Goal: Task Accomplishment & Management: Use online tool/utility

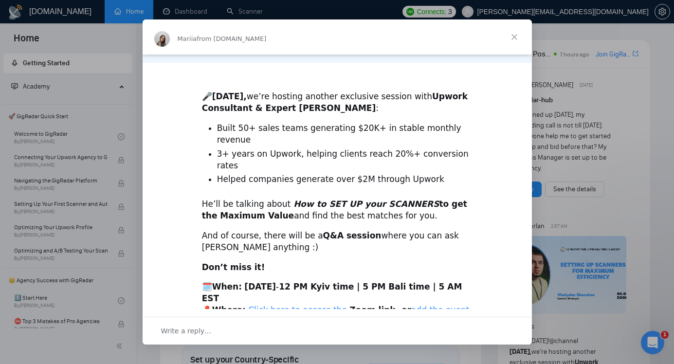
scroll to position [235, 0]
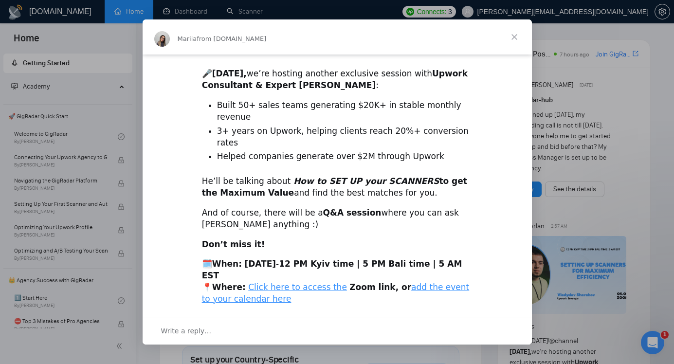
click at [517, 35] on span "Close" at bounding box center [514, 36] width 35 height 35
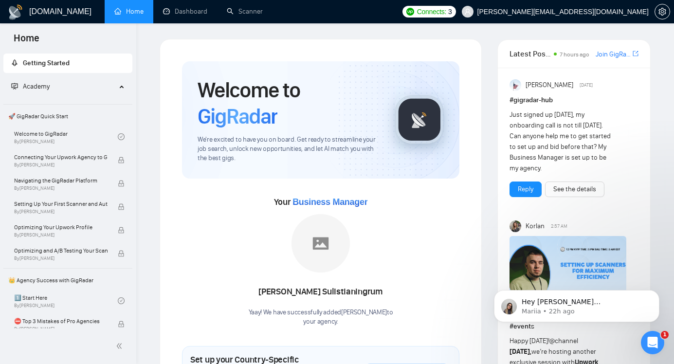
scroll to position [0, 0]
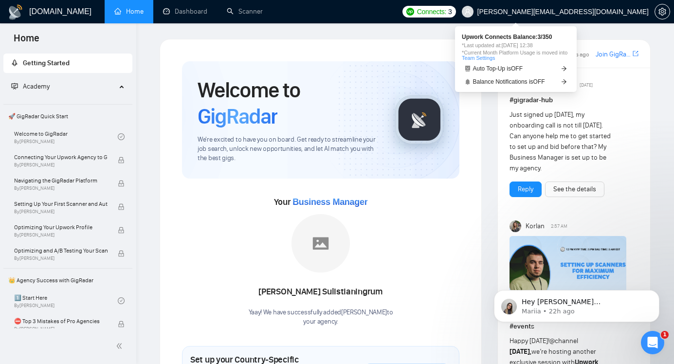
click at [446, 11] on span "Connects:" at bounding box center [431, 11] width 29 height 11
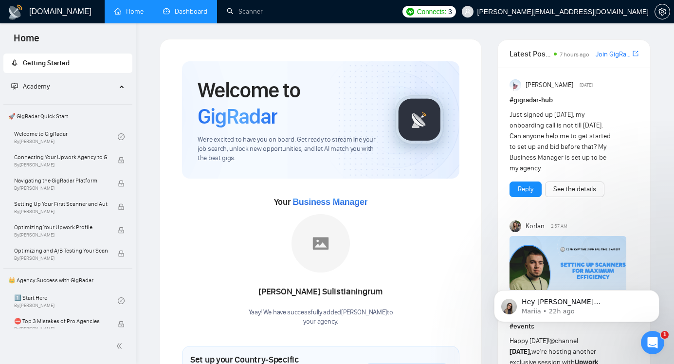
click at [182, 12] on link "Dashboard" at bounding box center [185, 11] width 44 height 8
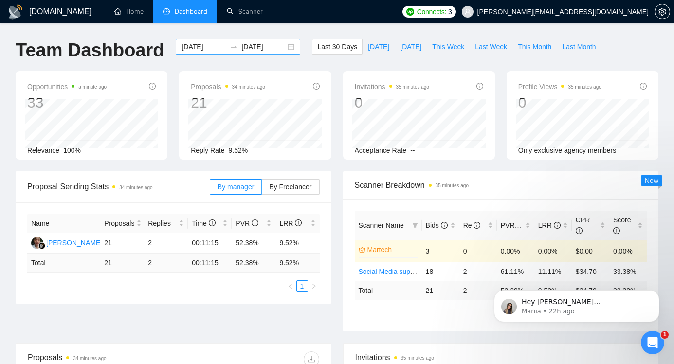
click at [286, 49] on div "[DATE] [DATE]" at bounding box center [238, 47] width 125 height 16
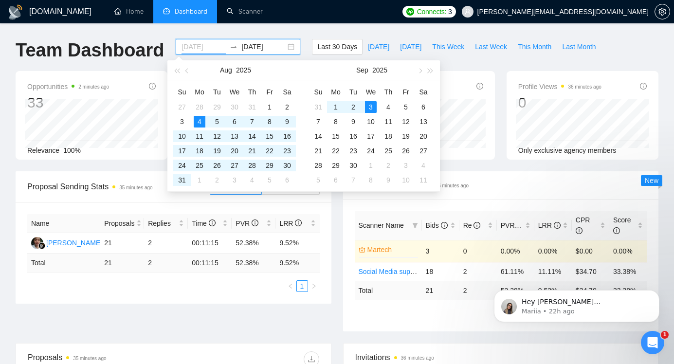
type input "[DATE]"
click at [201, 319] on div "Proposal Sending Stats 35 minutes ago By manager By Freelancer Name Proposals R…" at bounding box center [337, 257] width 654 height 172
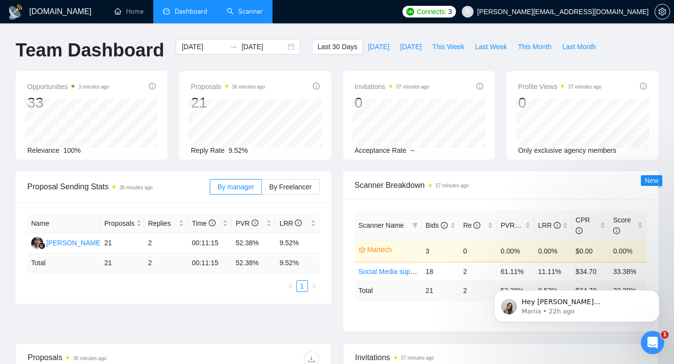
click at [233, 12] on link "Scanner" at bounding box center [245, 11] width 36 height 8
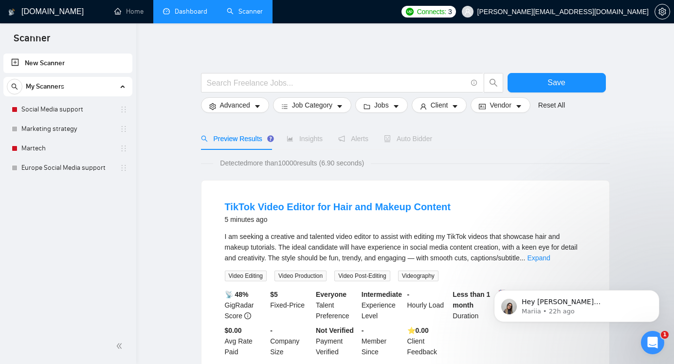
click at [39, 15] on h1 "[DOMAIN_NAME]" at bounding box center [52, 11] width 62 height 23
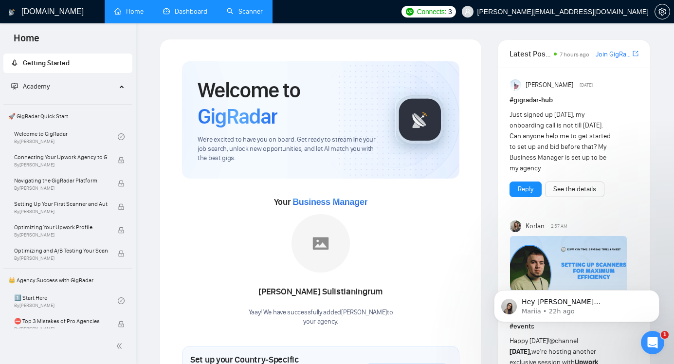
click at [179, 16] on link "Dashboard" at bounding box center [185, 11] width 44 height 8
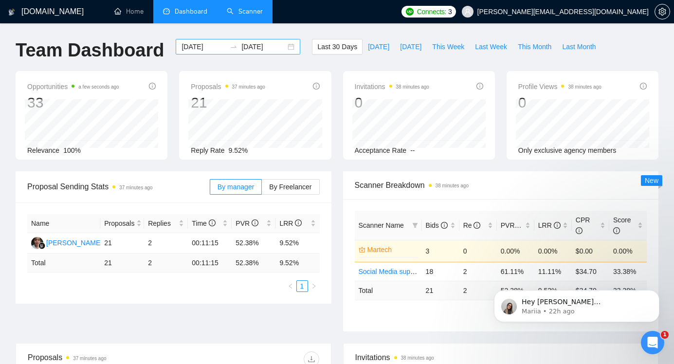
click at [284, 48] on div "[DATE] [DATE]" at bounding box center [238, 47] width 125 height 16
click at [296, 31] on div "[DOMAIN_NAME] Home Dashboard Scanner Connects: 3 [PERSON_NAME][EMAIL_ADDRESS][D…" at bounding box center [337, 364] width 674 height 728
click at [131, 298] on div "Name Proposals Replies Time PVR LRR [PERSON_NAME] 21 2 00:11:15 52.38% 9.52% To…" at bounding box center [174, 252] width 316 height 101
click at [658, 333] on div "Open Intercom Messenger" at bounding box center [651, 341] width 32 height 32
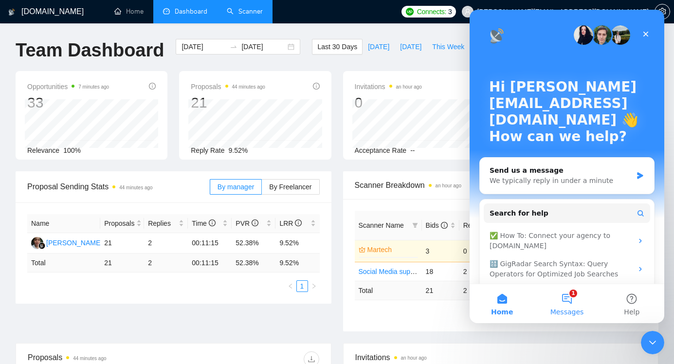
click at [569, 302] on button "1 Messages" at bounding box center [566, 303] width 65 height 39
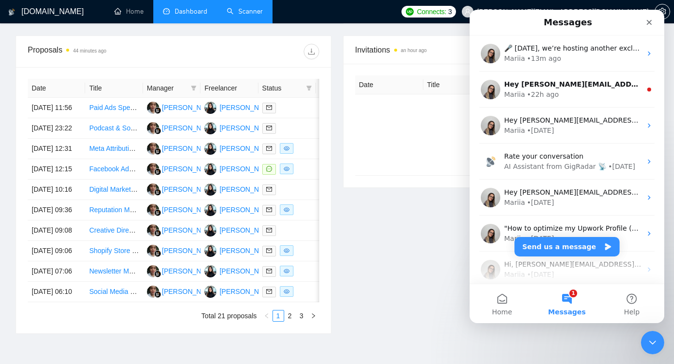
scroll to position [375, 0]
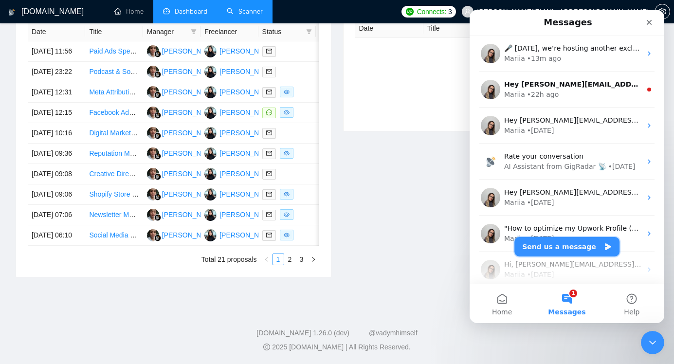
click at [560, 245] on button "Send us a message" at bounding box center [566, 246] width 105 height 19
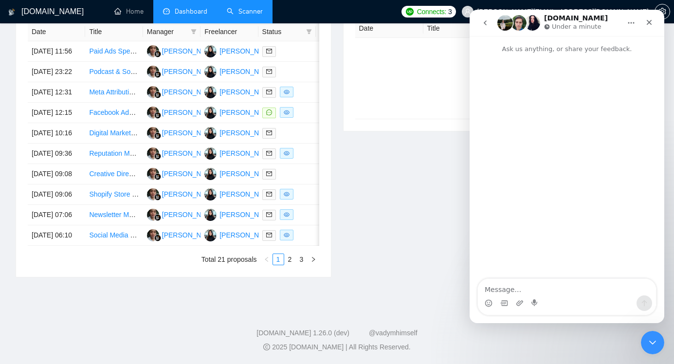
click at [506, 285] on textarea "Message…" at bounding box center [567, 287] width 178 height 17
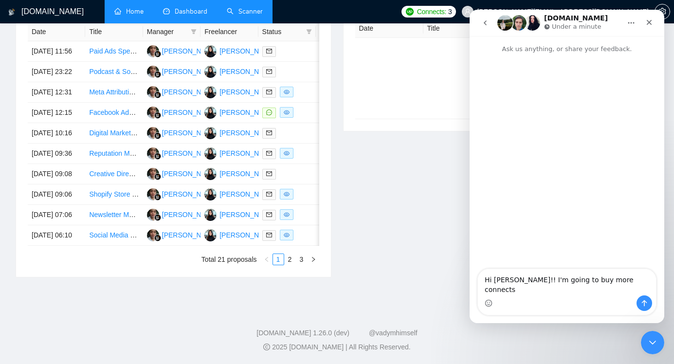
type textarea "Hi [PERSON_NAME]!! I'm going to buy more connects"
click at [651, 25] on icon "Close" at bounding box center [649, 22] width 8 height 8
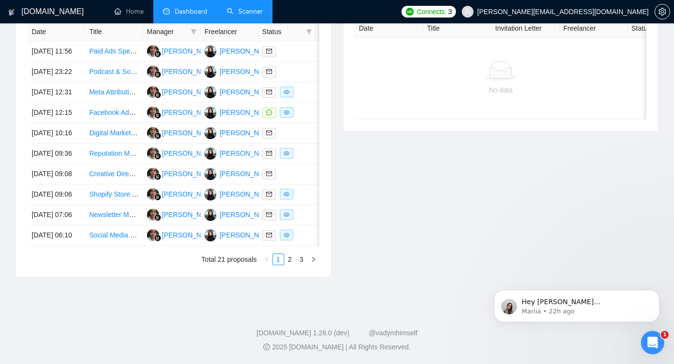
scroll to position [0, 0]
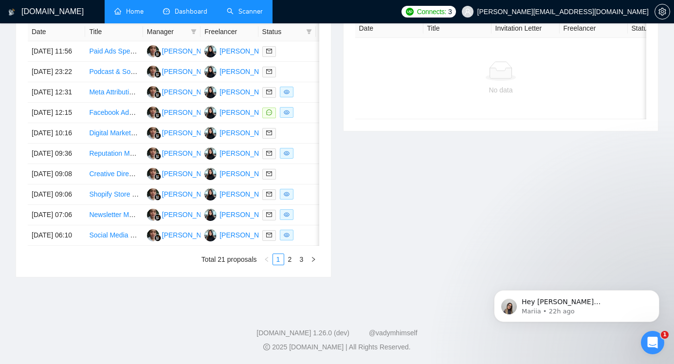
click at [128, 14] on link "Home" at bounding box center [128, 11] width 29 height 8
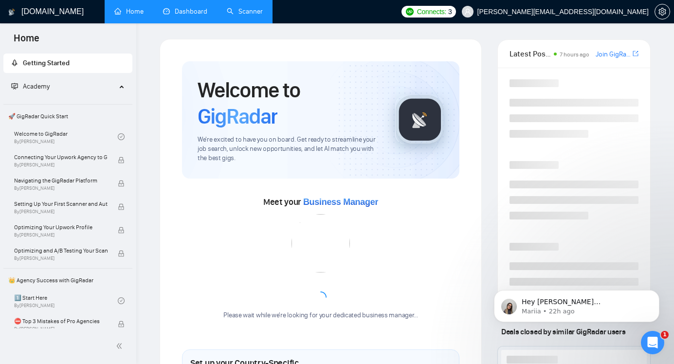
click at [186, 13] on link "Dashboard" at bounding box center [185, 11] width 44 height 8
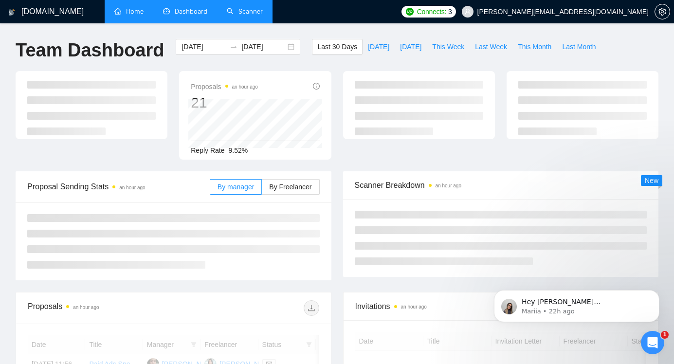
click at [244, 13] on link "Scanner" at bounding box center [245, 11] width 36 height 8
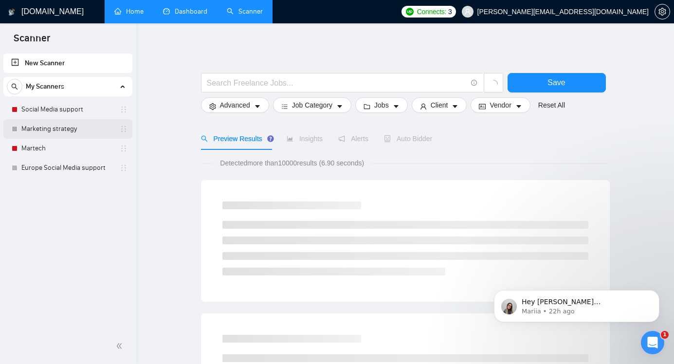
click at [69, 133] on link "Marketing strategy" at bounding box center [67, 128] width 92 height 19
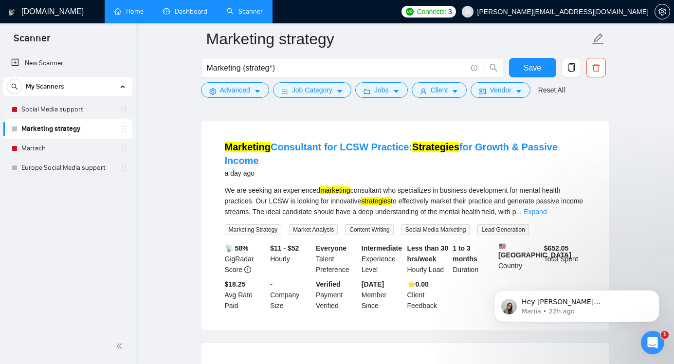
scroll to position [944, 0]
